Goal: Information Seeking & Learning: Learn about a topic

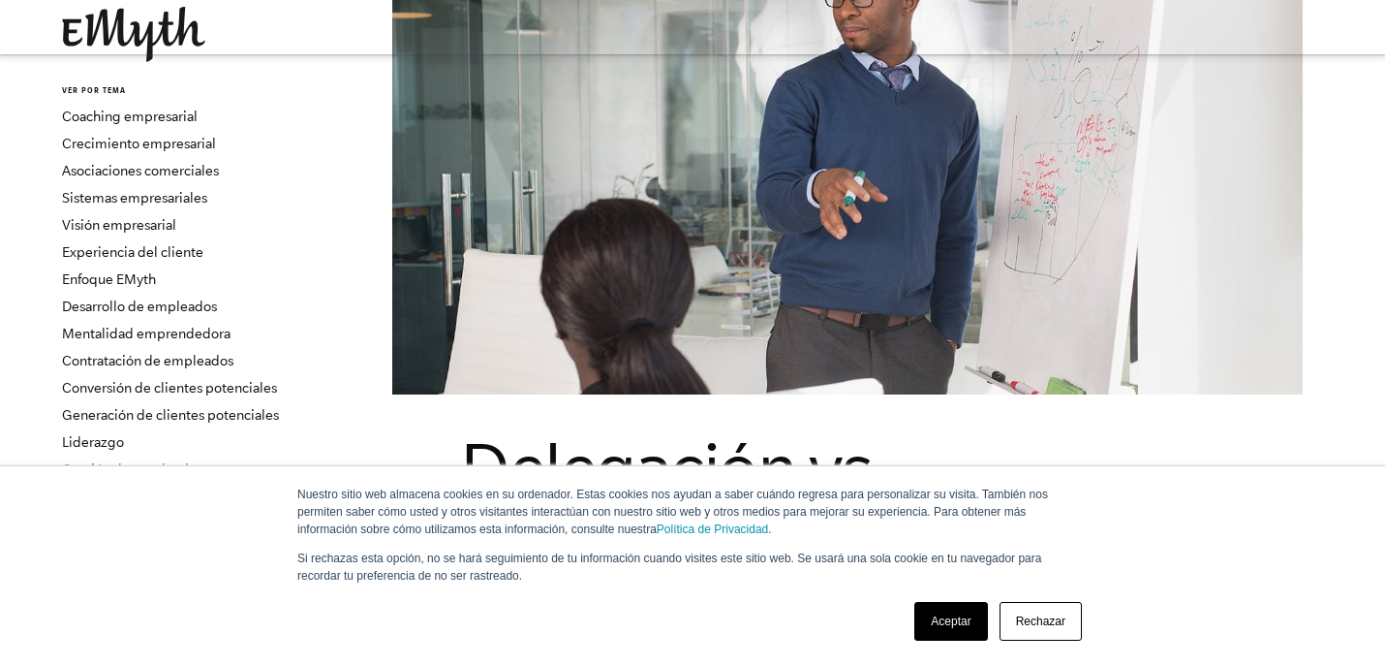
click at [942, 623] on font "Aceptar" at bounding box center [951, 621] width 40 height 14
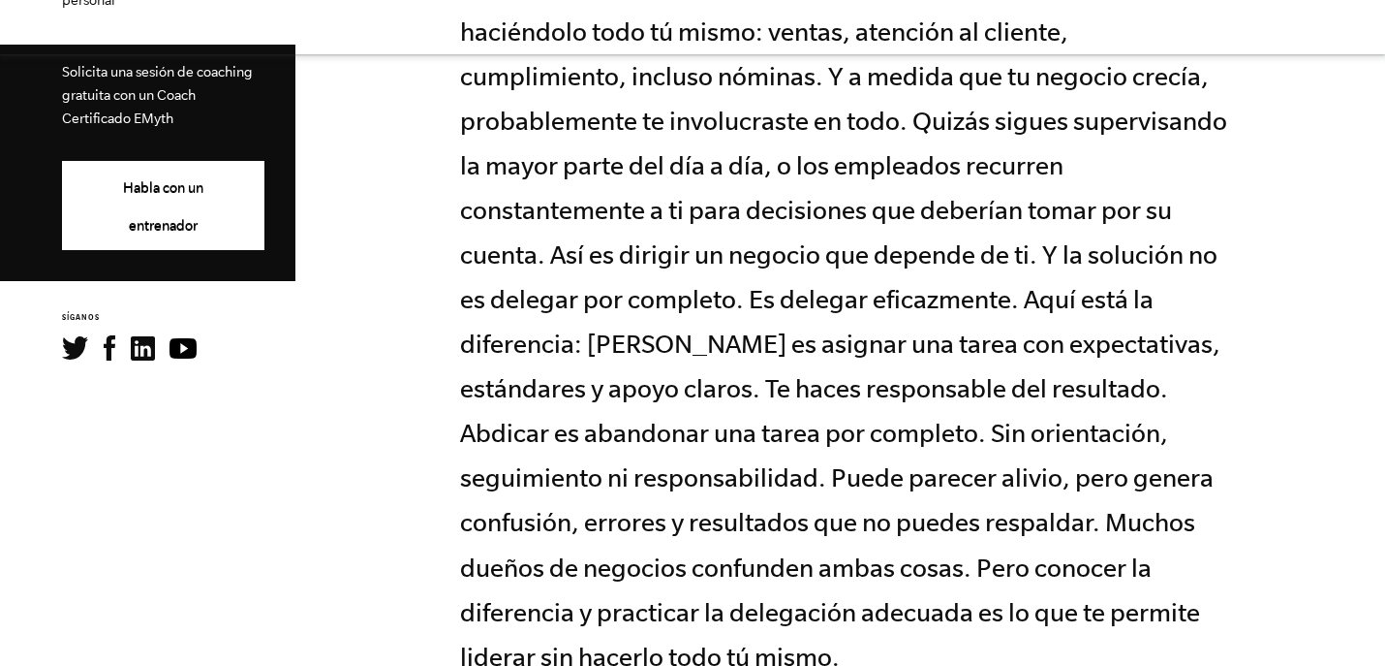
scroll to position [1033, 0]
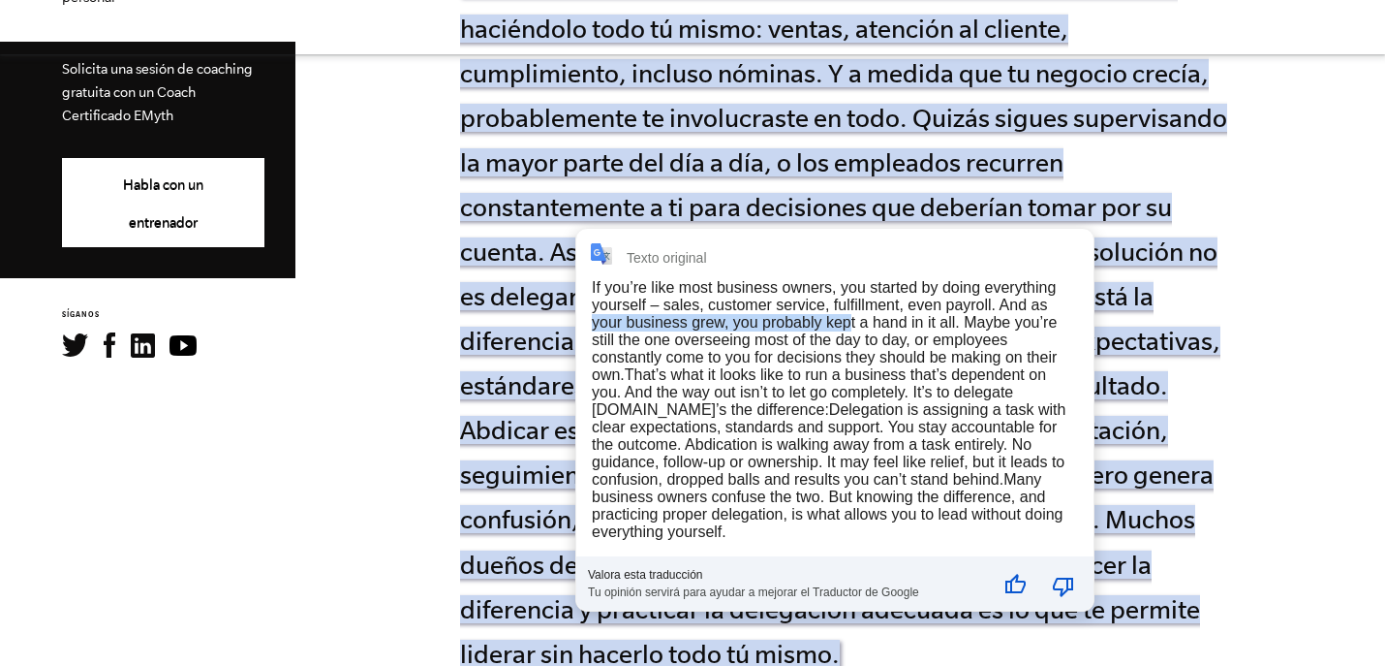
drag, startPoint x: 588, startPoint y: 317, endPoint x: 852, endPoint y: 321, distance: 263.5
click at [852, 321] on div "Texto original If you’re like most business owners, you started by doing everyt…" at bounding box center [834, 420] width 517 height 382
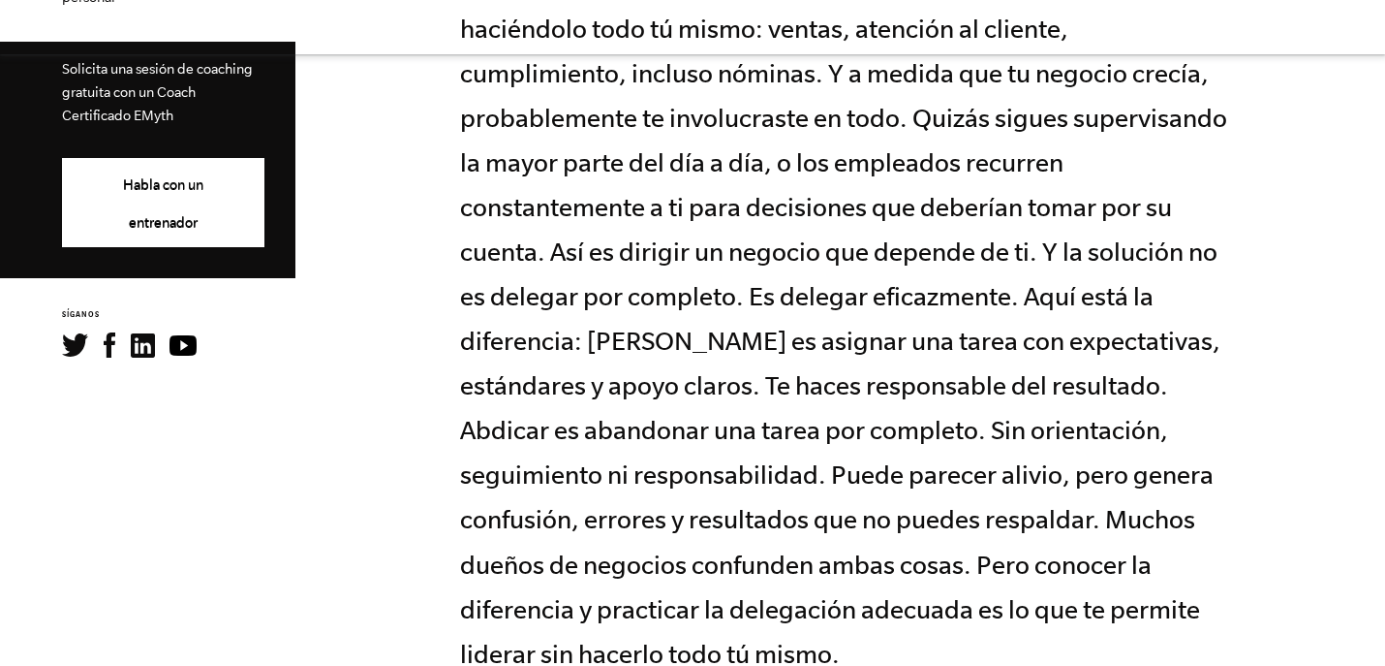
click at [515, 370] on font "Si eres como la mayoría de los dueños de negocios, comenzaste haciéndolo todo t…" at bounding box center [843, 318] width 767 height 698
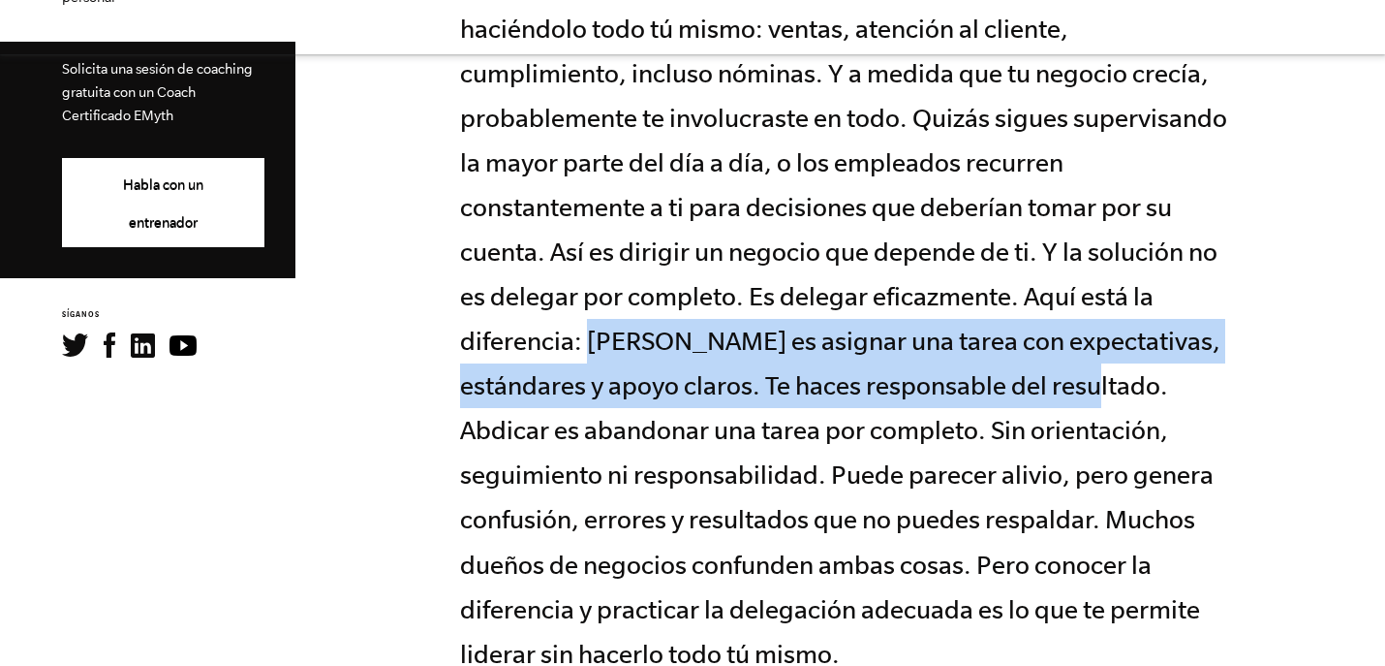
drag, startPoint x: 585, startPoint y: 314, endPoint x: 1179, endPoint y: 372, distance: 596.7
click at [1179, 372] on p "Si eres como la mayoría de los dueños de negocios, comenzaste haciéndolo todo t…" at bounding box center [847, 318] width 775 height 714
copy font "Delegar es asignar una tarea con expectativas, estándares y apoyo claros. Te ha…"
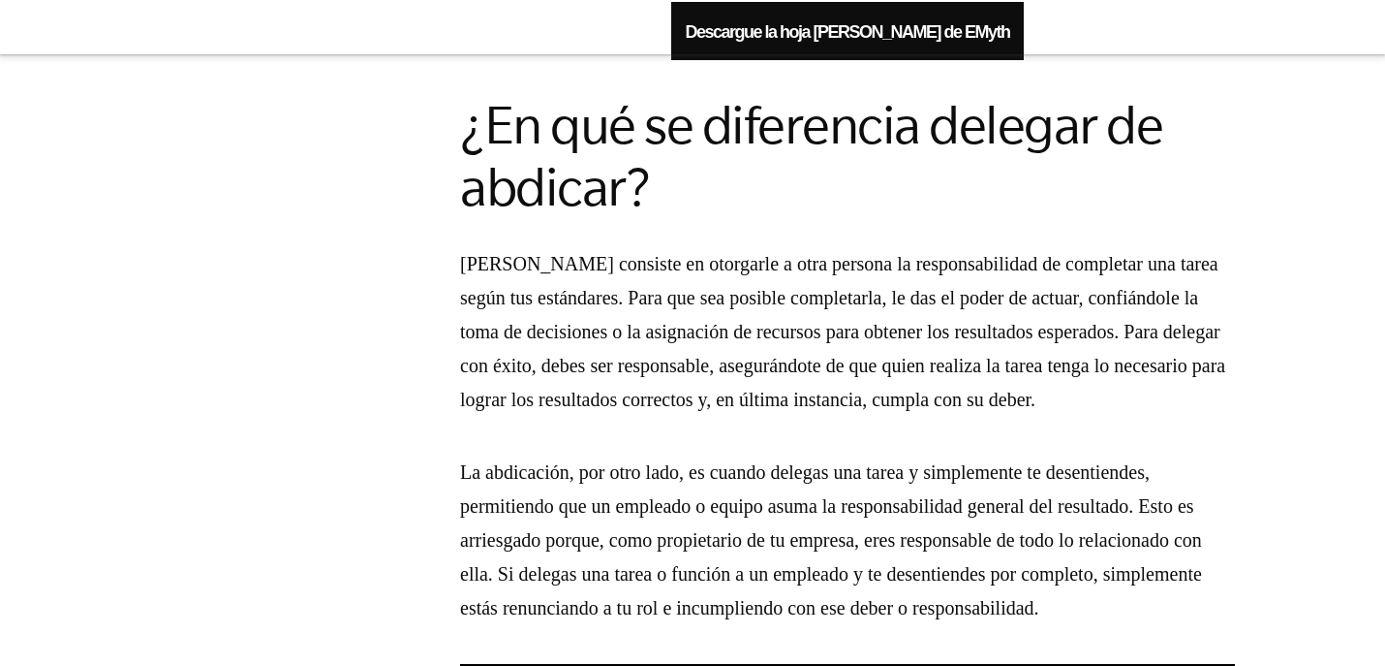
scroll to position [1783, 0]
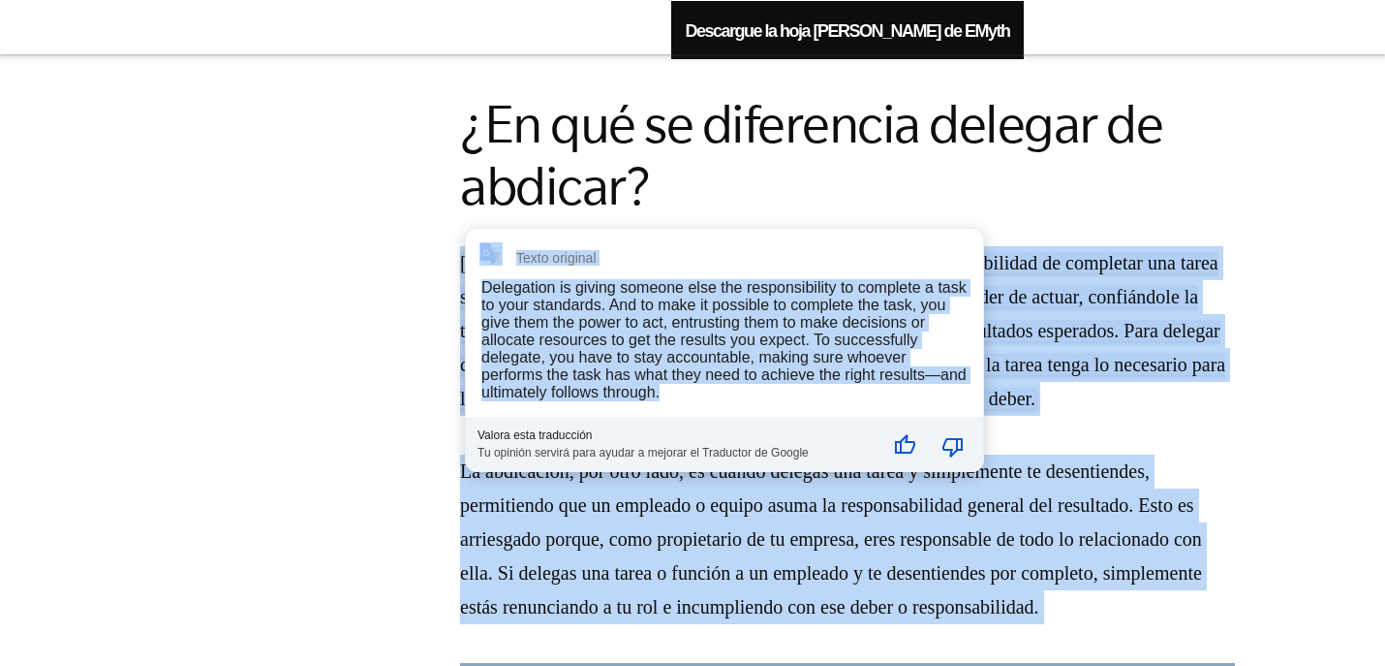
drag, startPoint x: 464, startPoint y: 237, endPoint x: 730, endPoint y: 384, distance: 303.1
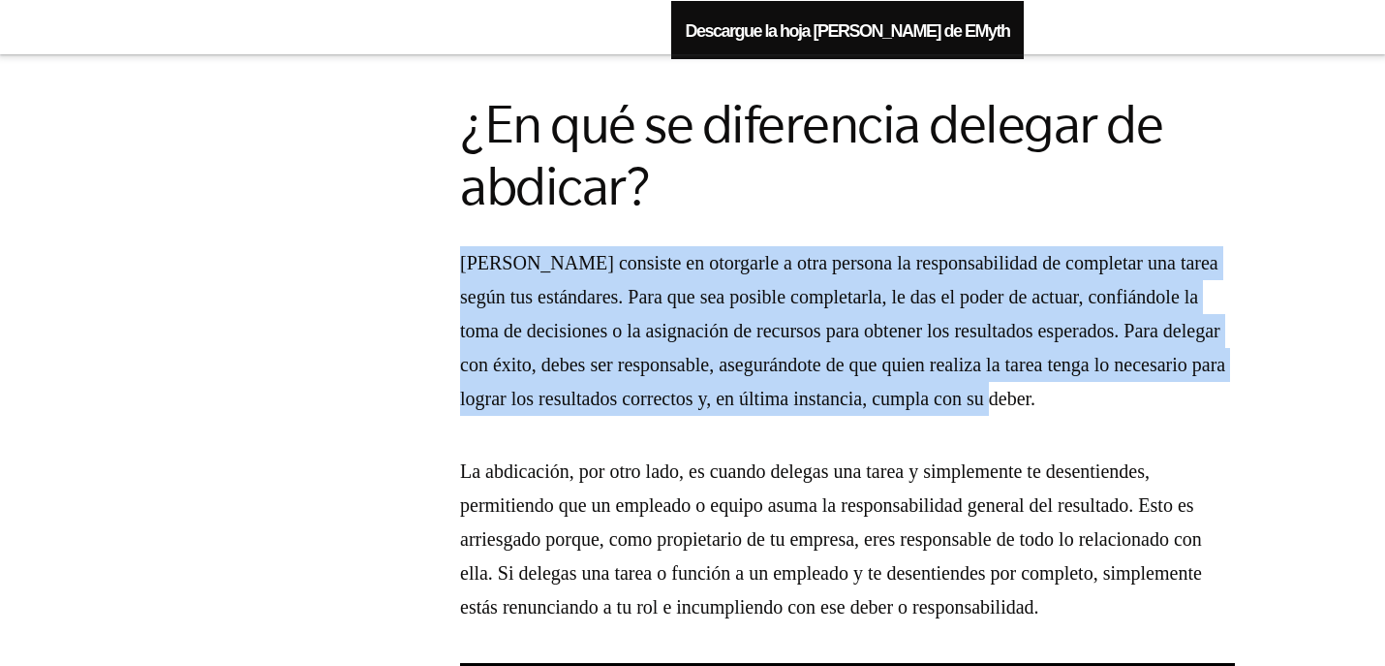
drag, startPoint x: 462, startPoint y: 230, endPoint x: 793, endPoint y: 424, distance: 384.3
click at [793, 416] on p "[PERSON_NAME] consiste en otorgarle a otra persona la responsabilidad de comple…" at bounding box center [847, 331] width 775 height 170
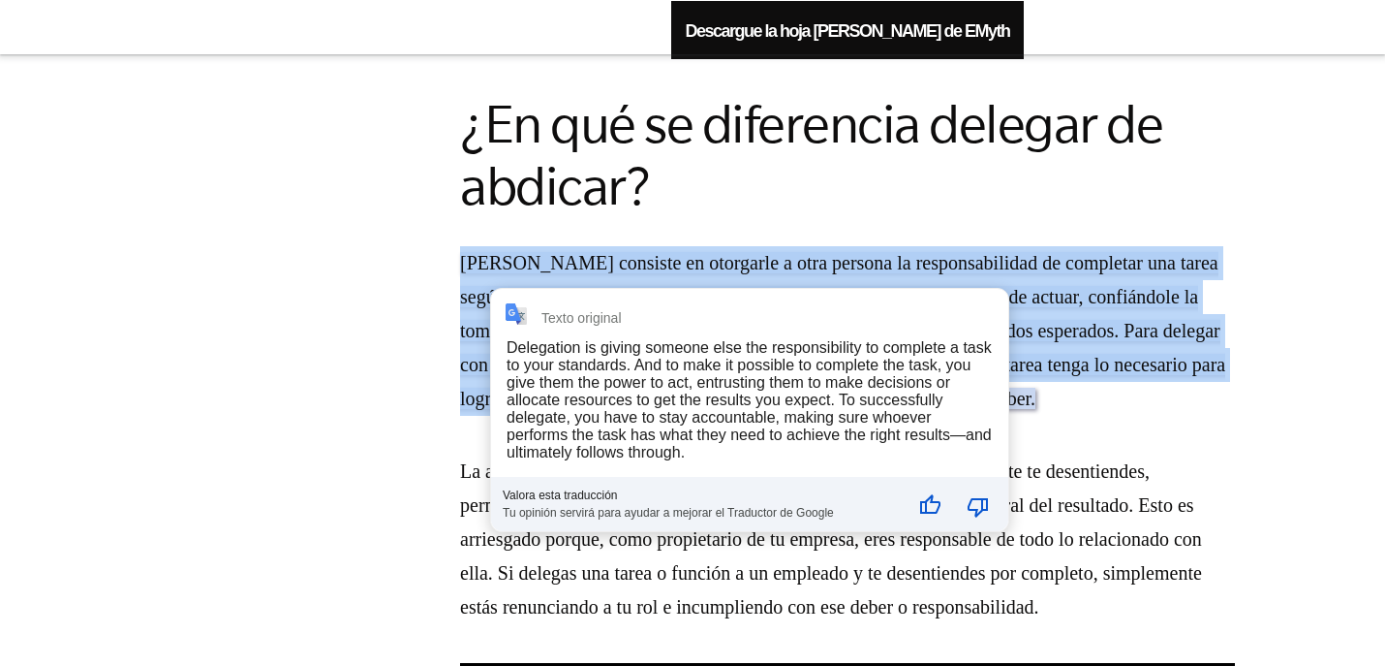
copy font "[PERSON_NAME] consiste en otorgarle a otra persona la responsabilidad de comple…"
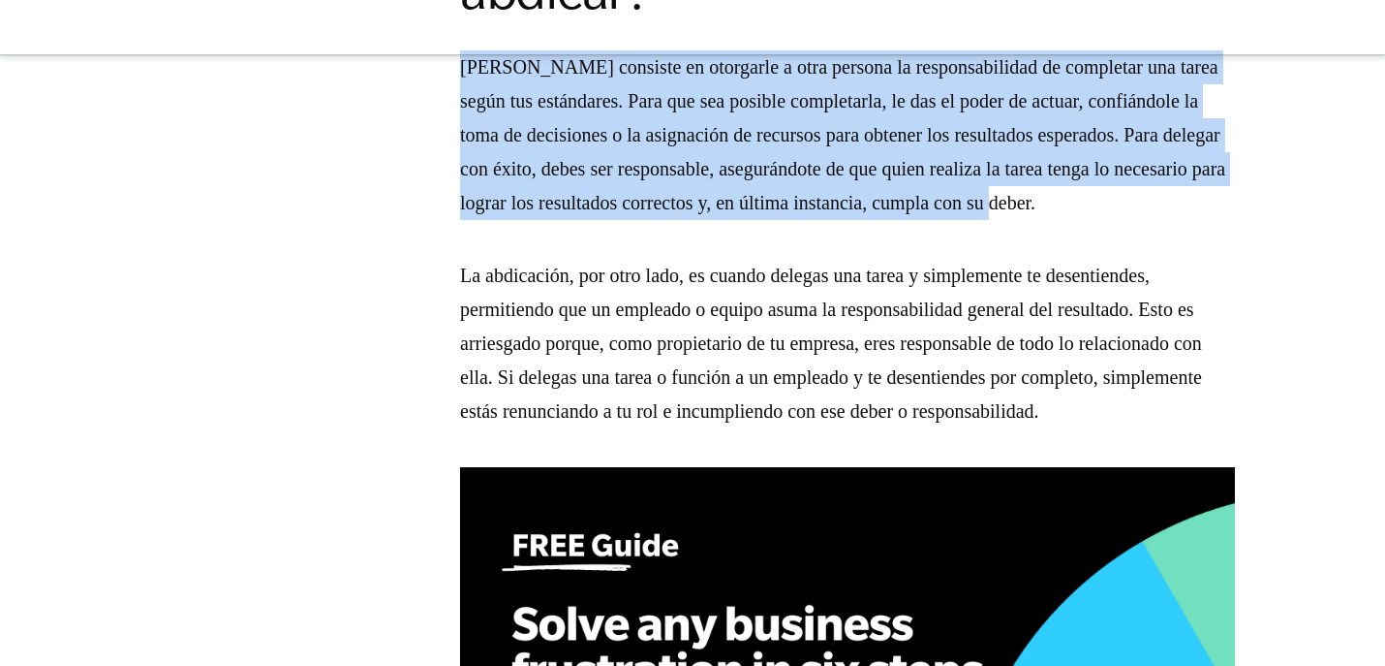
scroll to position [1977, 0]
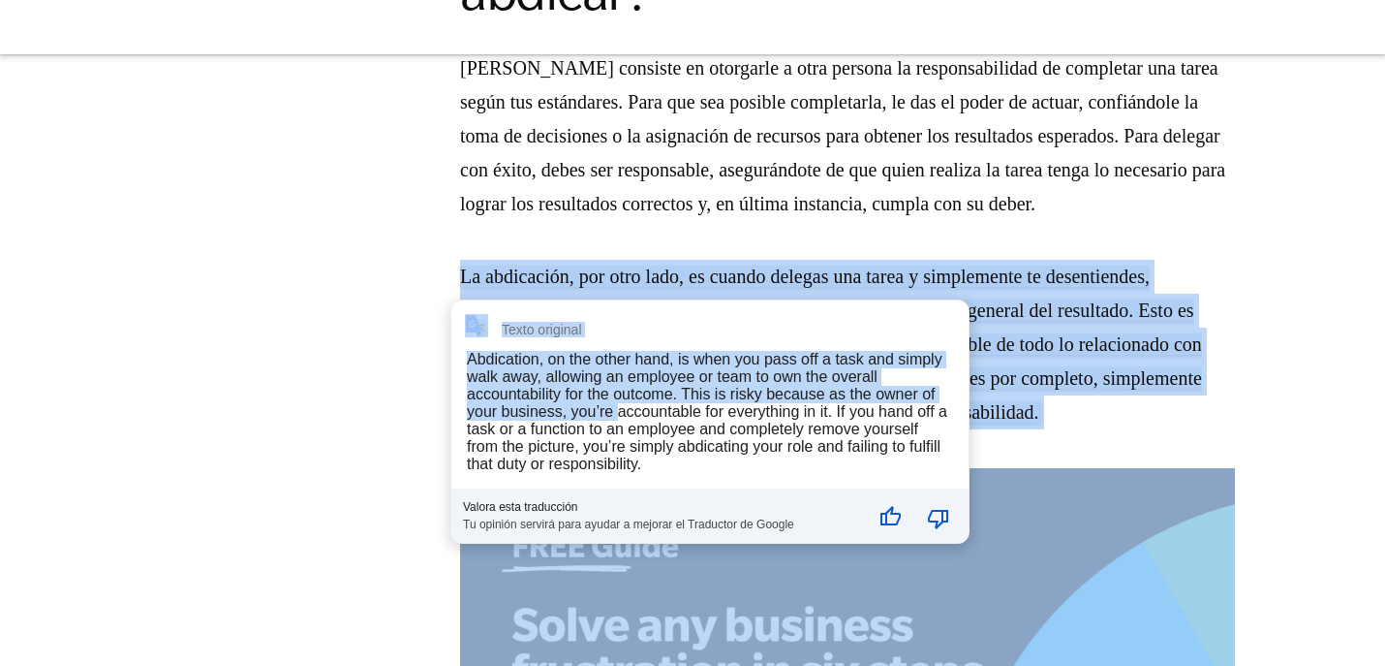
drag, startPoint x: 462, startPoint y: 283, endPoint x: 616, endPoint y: 413, distance: 201.4
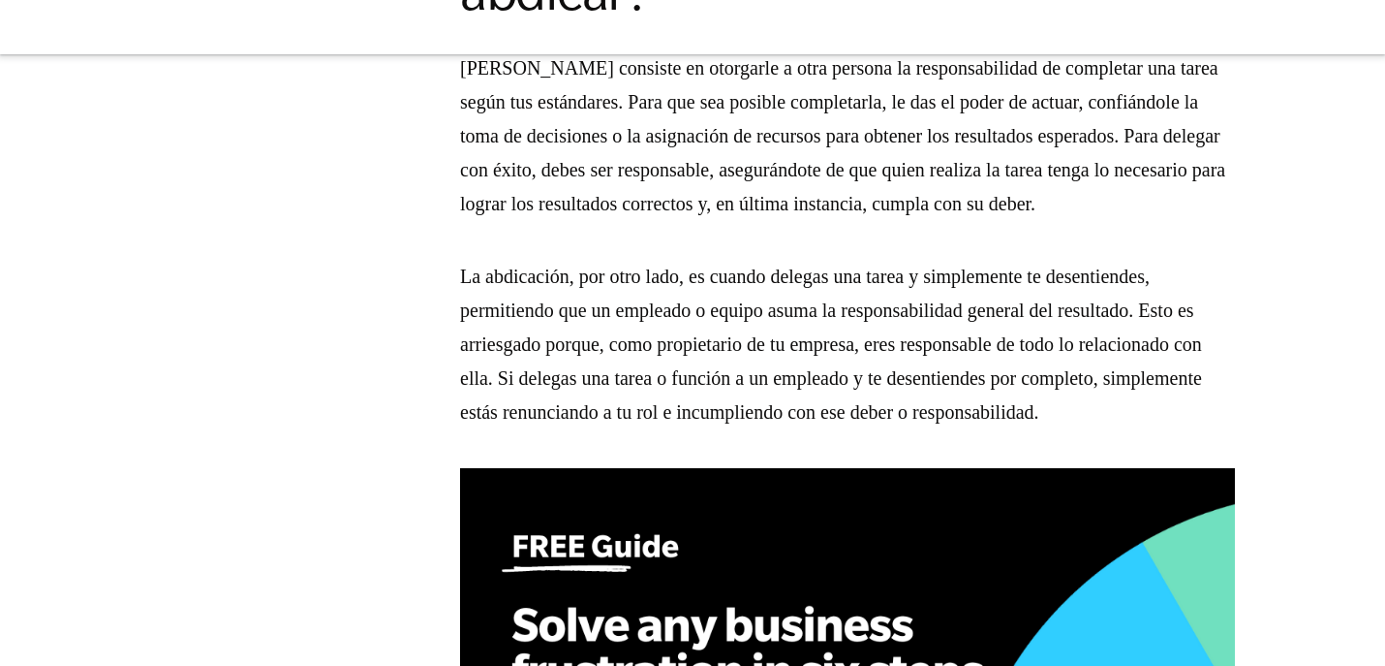
click at [631, 429] on p "La abdicación, por otro lado, es cuando delegas una tarea y simplemente te dese…" at bounding box center [847, 345] width 775 height 170
drag, startPoint x: 462, startPoint y: 285, endPoint x: 637, endPoint y: 457, distance: 245.9
click at [637, 429] on p "La abdicación, por otro lado, es cuando delegas una tarea y simplemente te dese…" at bounding box center [847, 345] width 775 height 170
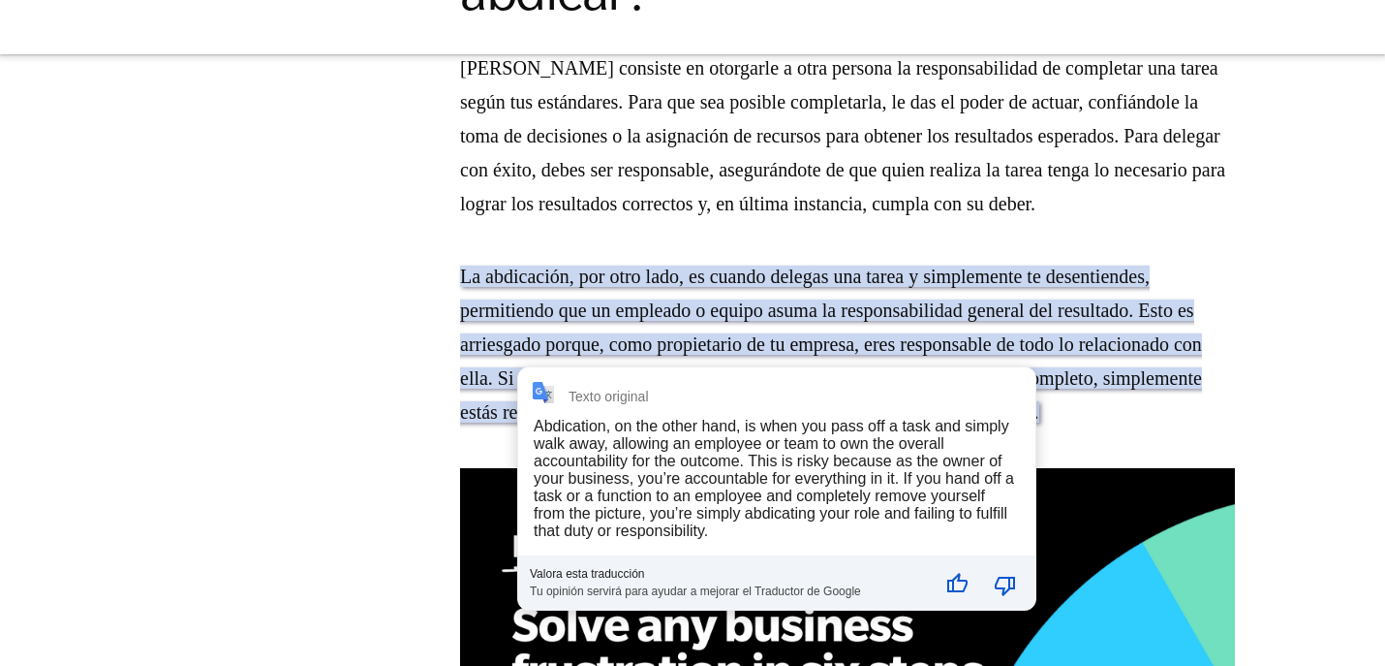
copy font "La abdicación, por otro lado, es cuando delegas una tarea y simplemente te dese…"
